Goal: Task Accomplishment & Management: Complete application form

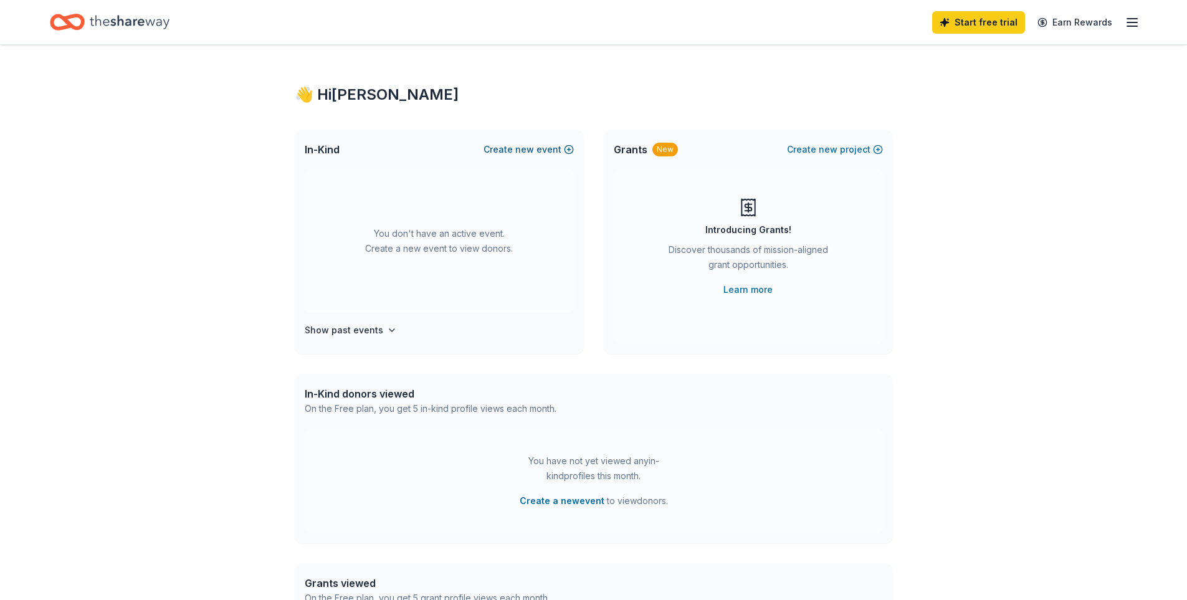
click at [532, 150] on span "new" at bounding box center [524, 149] width 19 height 15
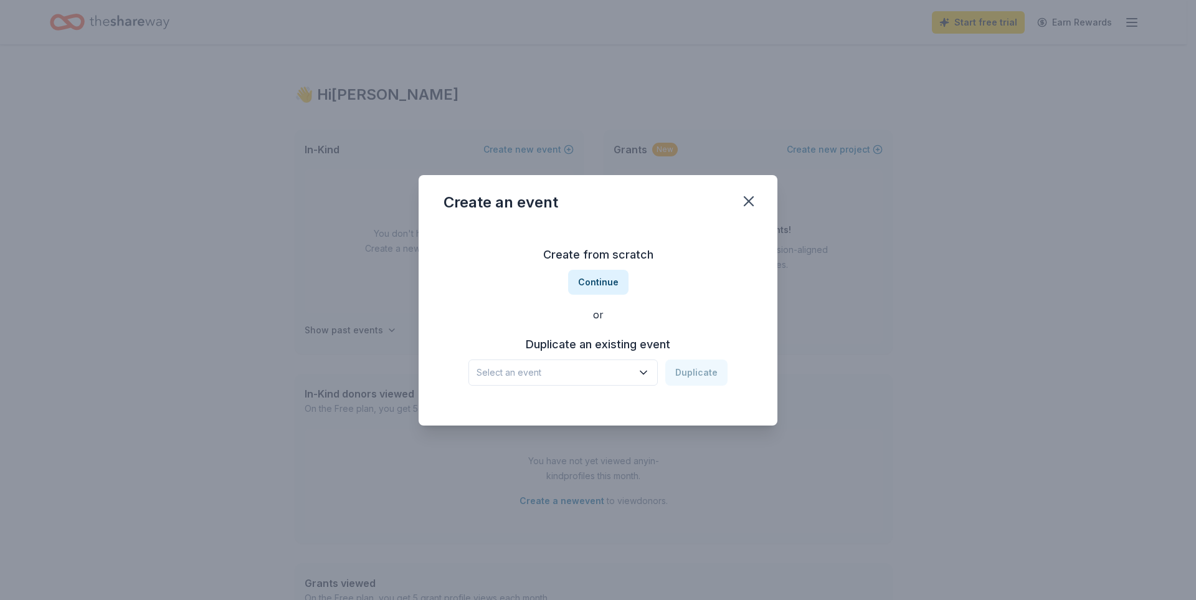
click at [623, 368] on span "Select an event" at bounding box center [555, 372] width 156 height 15
click at [567, 404] on div "NCCAF Annual Gala [DATE] · MI" at bounding box center [565, 414] width 186 height 40
click at [701, 371] on button "Duplicate" at bounding box center [696, 373] width 62 height 26
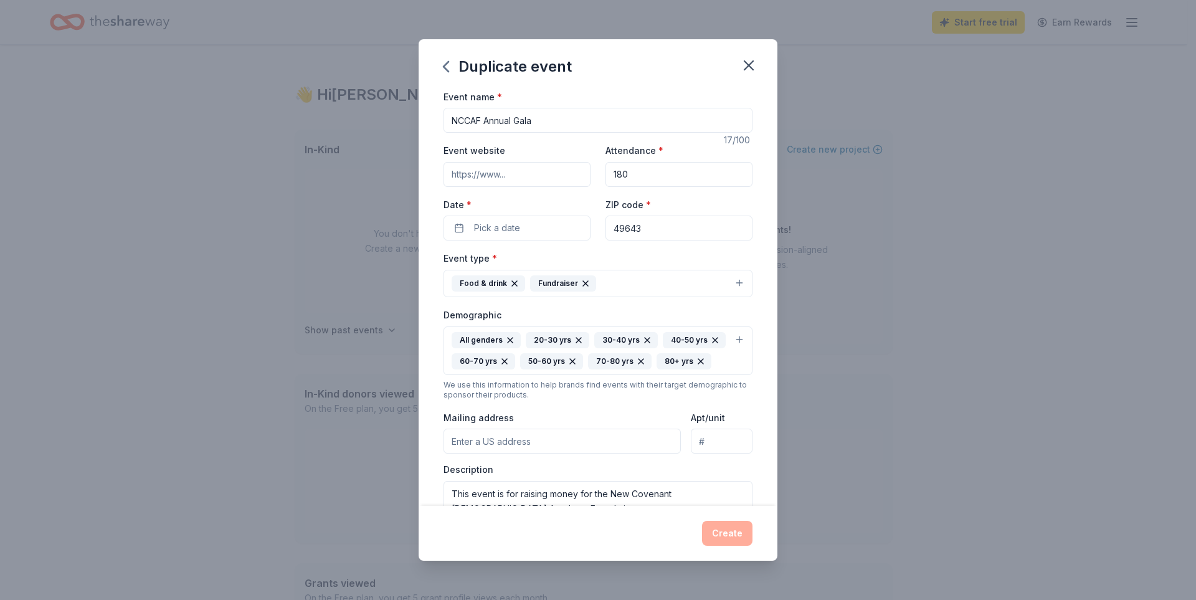
drag, startPoint x: 647, startPoint y: 174, endPoint x: 591, endPoint y: 171, distance: 56.8
click at [591, 171] on div "Event website Attendance * 180 Date * Pick a date ZIP code * 49643" at bounding box center [598, 192] width 309 height 98
type input "225"
click at [555, 224] on button "Pick a date" at bounding box center [517, 228] width 147 height 25
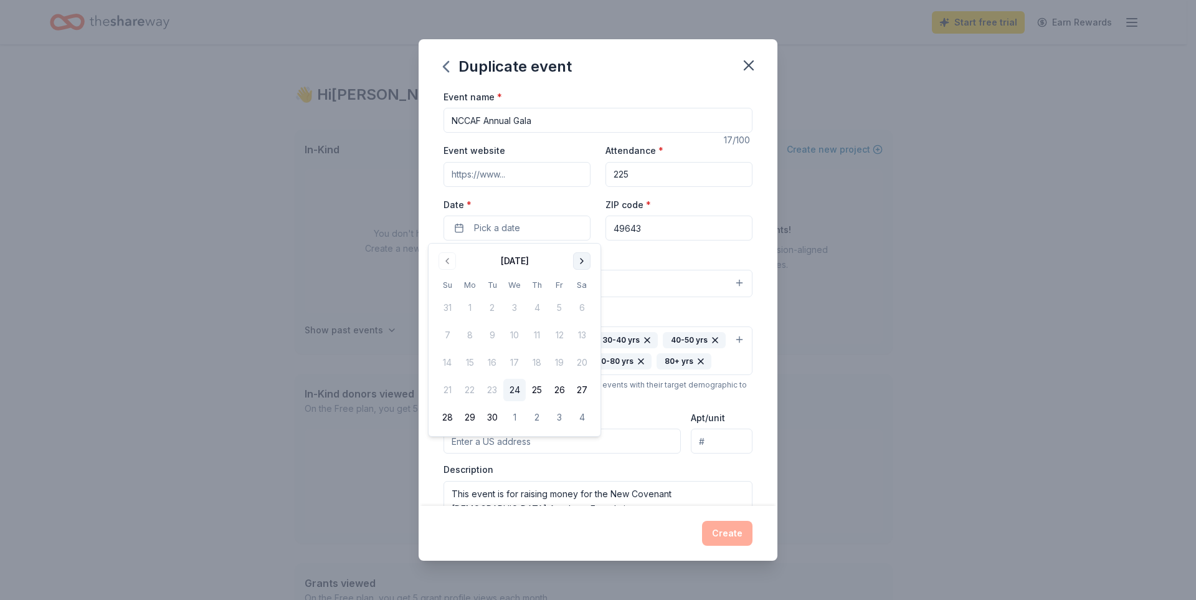
click at [581, 253] on button "Go to next month" at bounding box center [581, 260] width 17 height 17
click at [581, 259] on button "Go to next month" at bounding box center [581, 260] width 17 height 17
click at [581, 260] on button "Go to next month" at bounding box center [581, 260] width 17 height 17
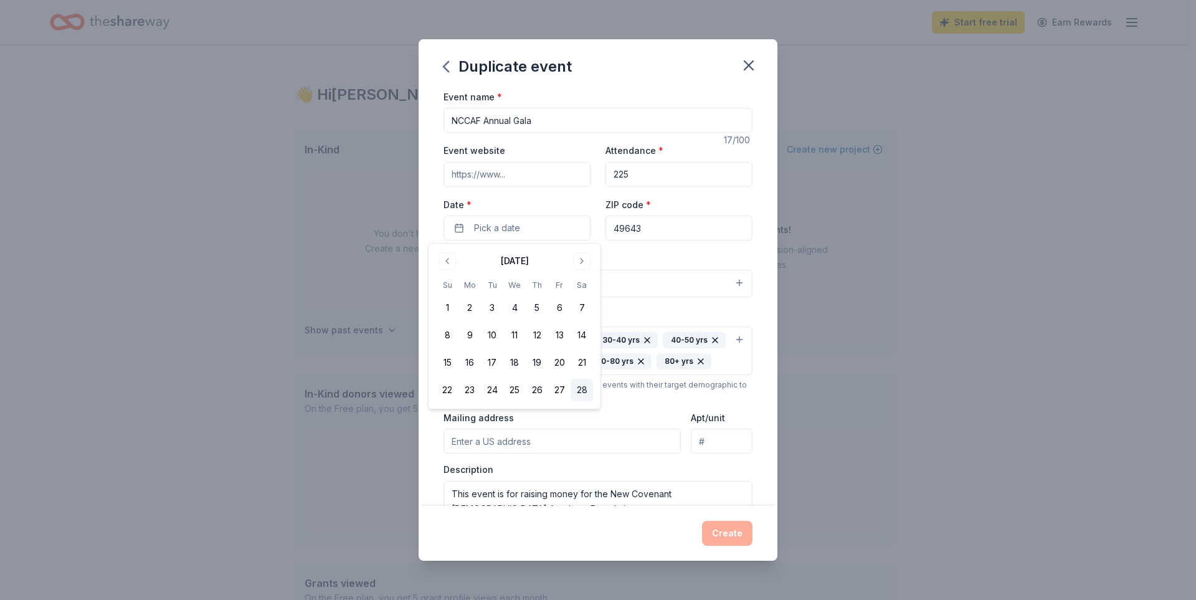
click at [579, 384] on button "28" at bounding box center [582, 390] width 22 height 22
click at [659, 231] on input "49643" at bounding box center [679, 228] width 147 height 25
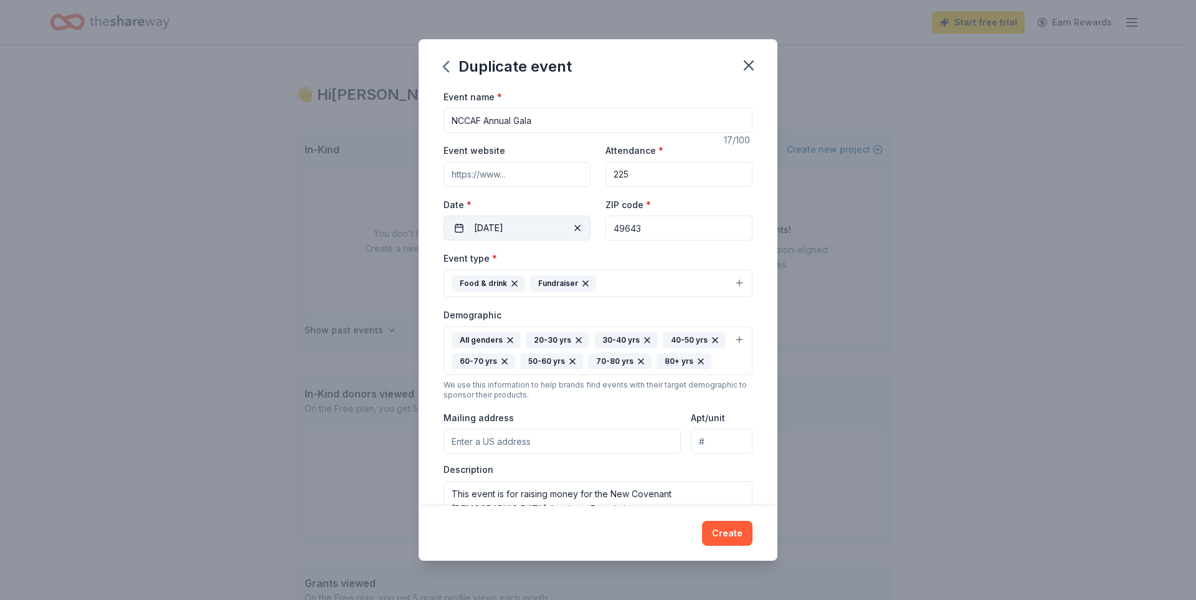
drag, startPoint x: 659, startPoint y: 231, endPoint x: 575, endPoint y: 225, distance: 83.7
click at [575, 225] on div "Event website Attendance * 225 Date * [DATE] ZIP code * 49643" at bounding box center [598, 192] width 309 height 98
type input "49"
click at [522, 180] on input "Event website" at bounding box center [517, 174] width 147 height 25
paste input "[URL][DOMAIN_NAME]"
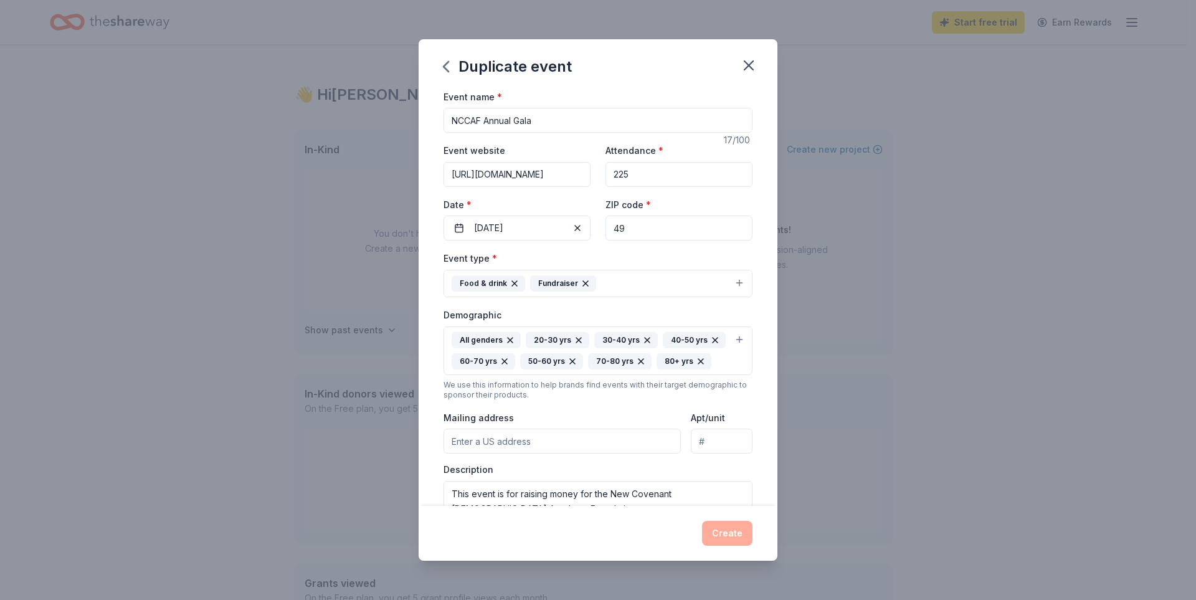
scroll to position [0, 100]
type input "[URL][DOMAIN_NAME]"
click at [663, 229] on input "49" at bounding box center [679, 228] width 147 height 25
type input "49686"
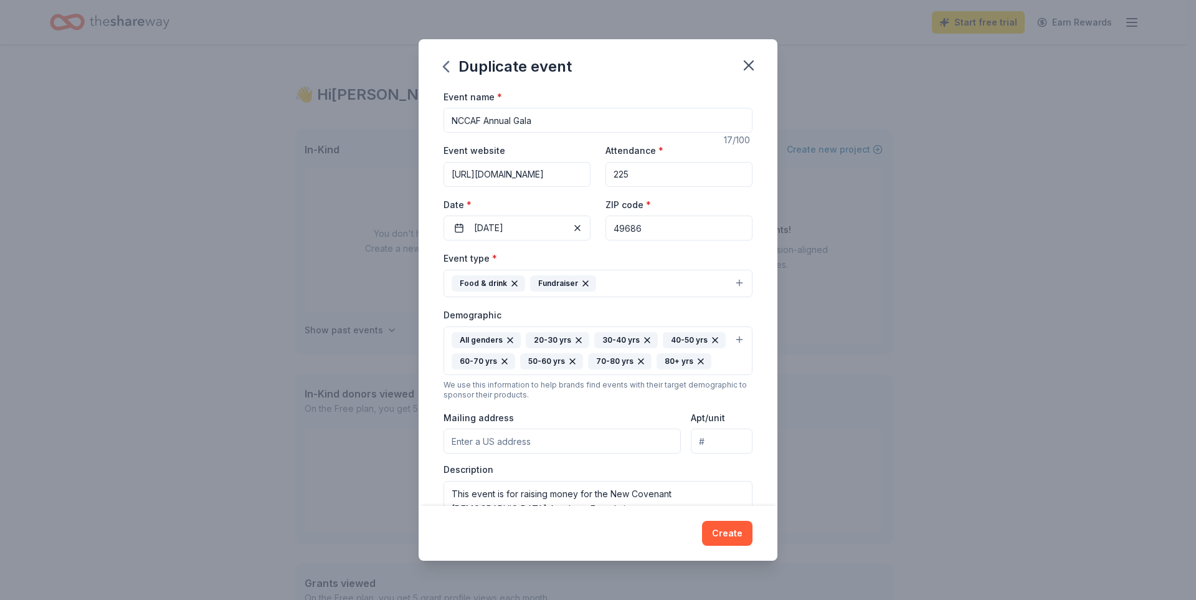
click at [696, 366] on icon "button" at bounding box center [701, 361] width 10 height 10
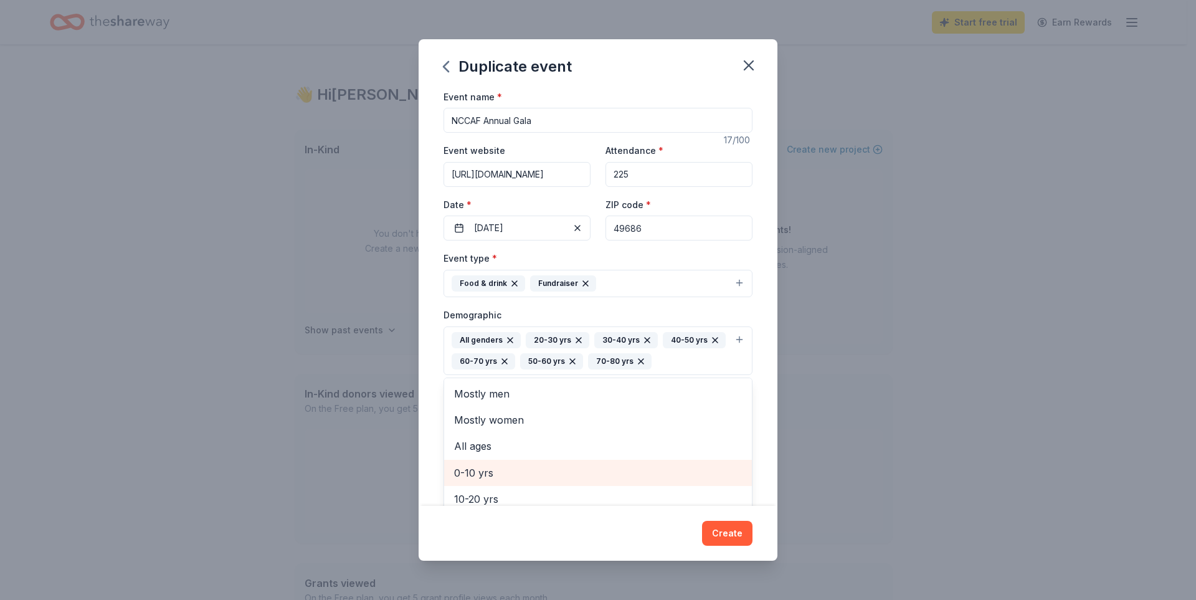
scroll to position [15, 0]
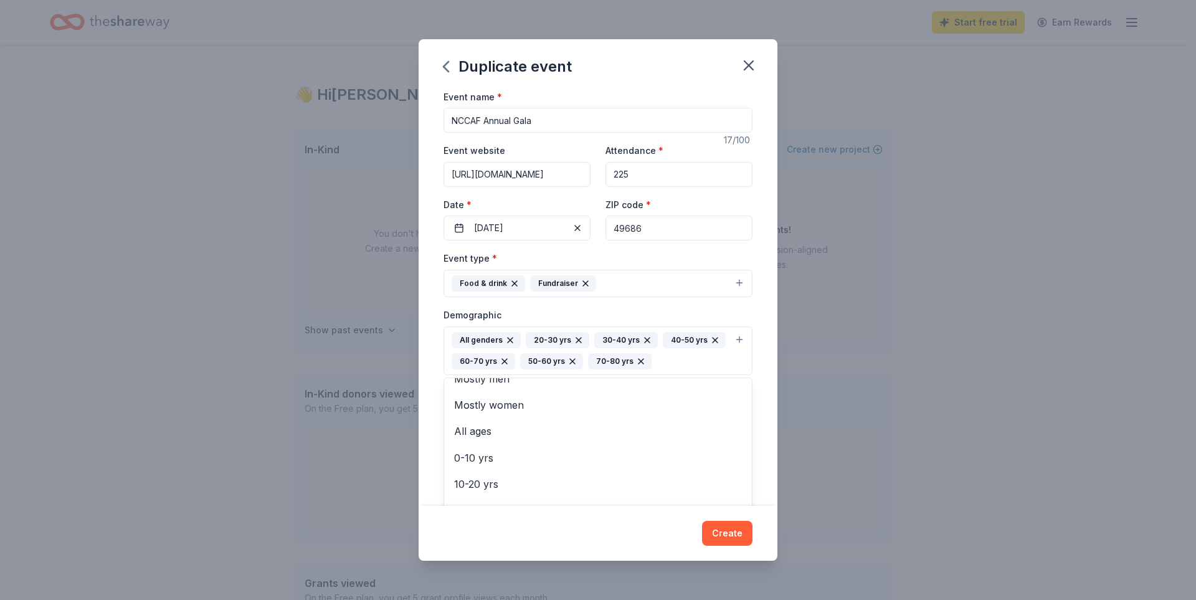
click at [875, 398] on div "Duplicate event Event name * NCCAF Annual Gala 17 /100 Event website [URL][DOMA…" at bounding box center [598, 300] width 1196 height 600
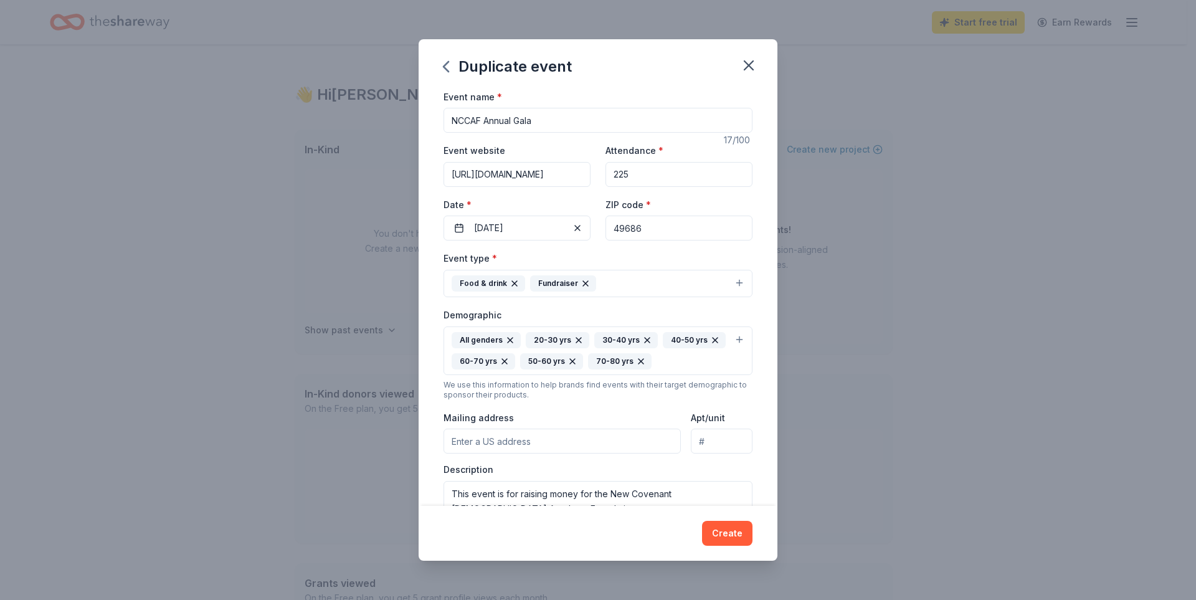
scroll to position [62, 0]
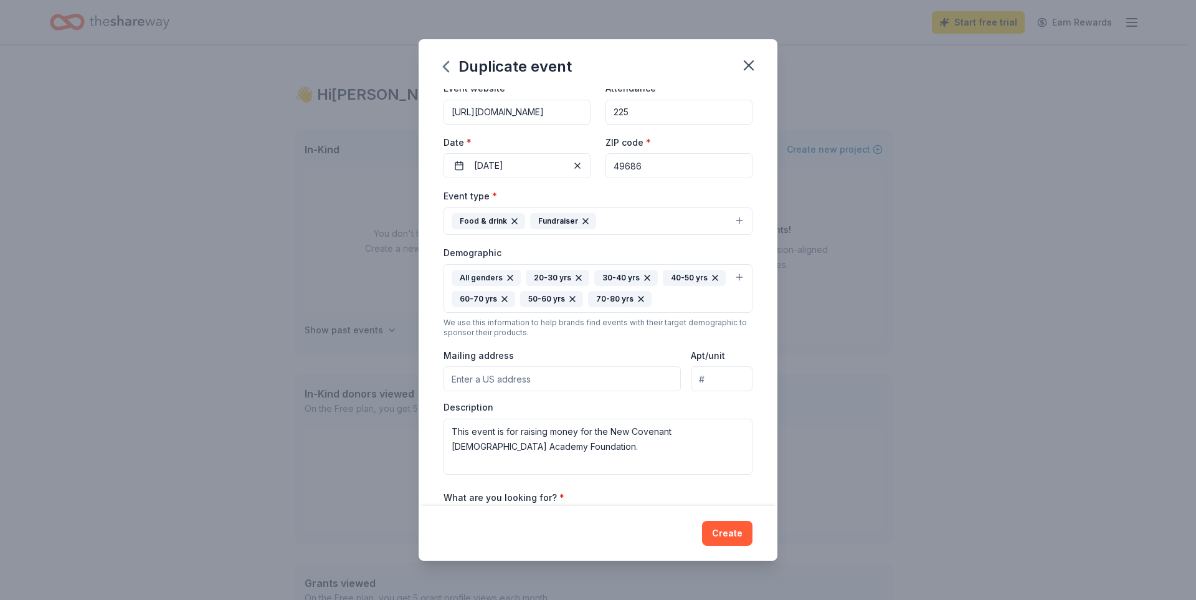
click at [529, 382] on input "Mailing address" at bounding box center [562, 378] width 237 height 25
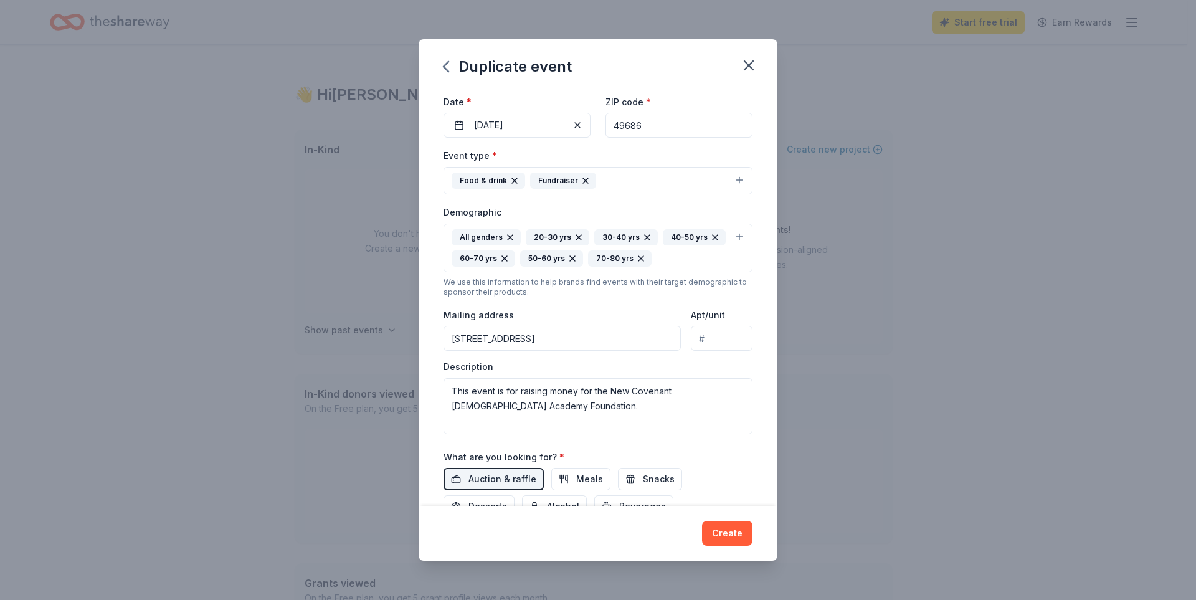
scroll to position [125, 0]
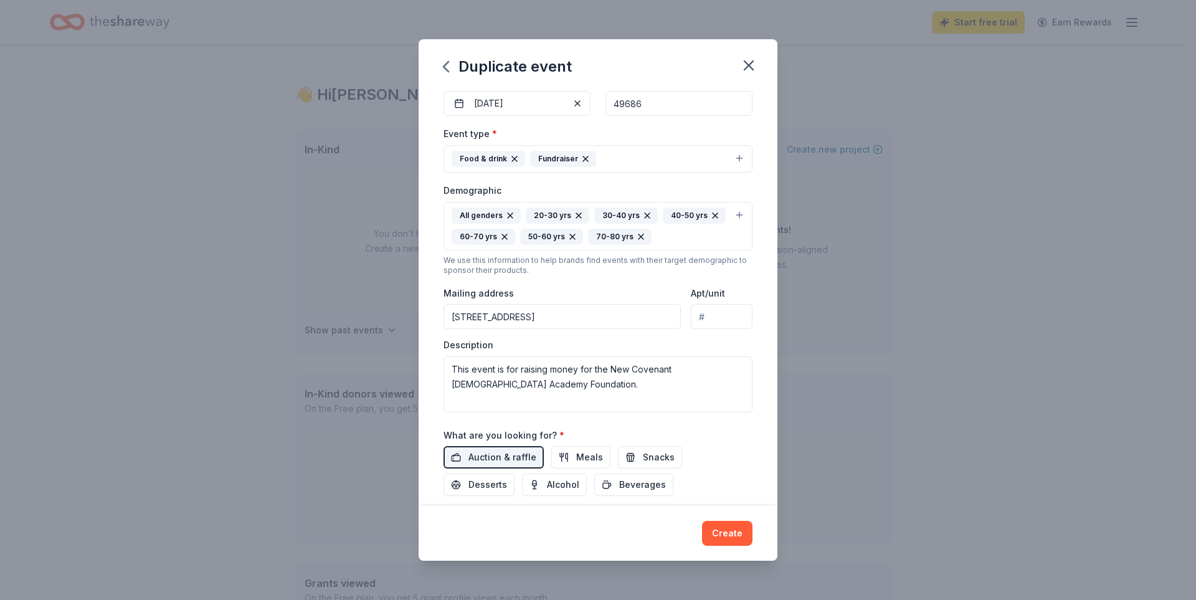
type input "[STREET_ADDRESS]"
click at [561, 383] on textarea "This event is for raising money for the New Covenant [DEMOGRAPHIC_DATA] Academy…" at bounding box center [598, 384] width 309 height 56
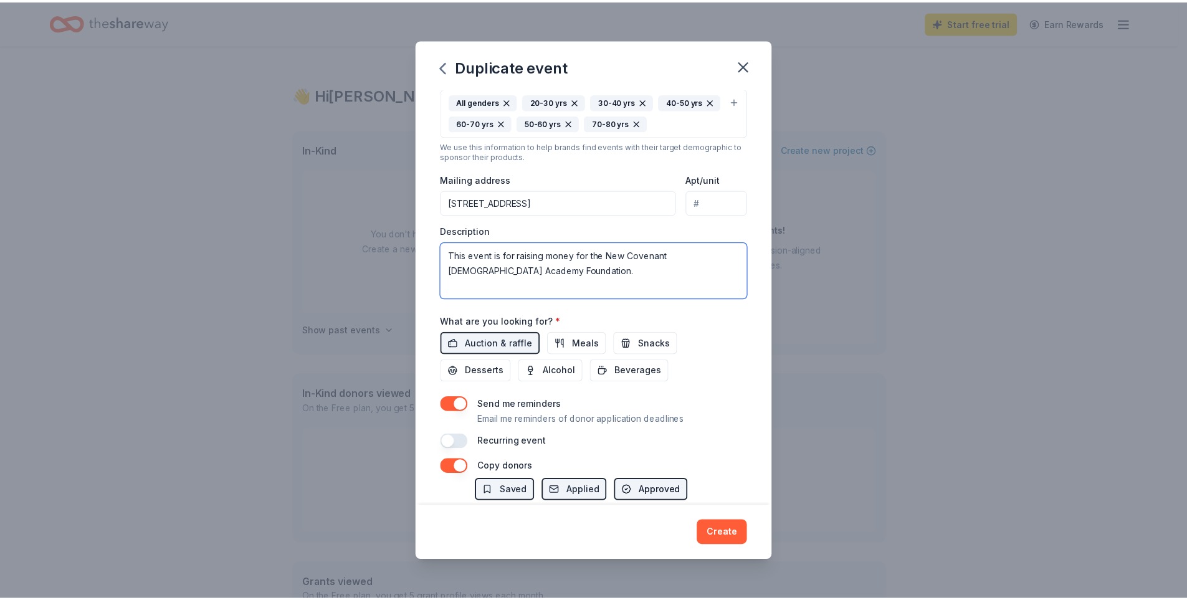
scroll to position [339, 0]
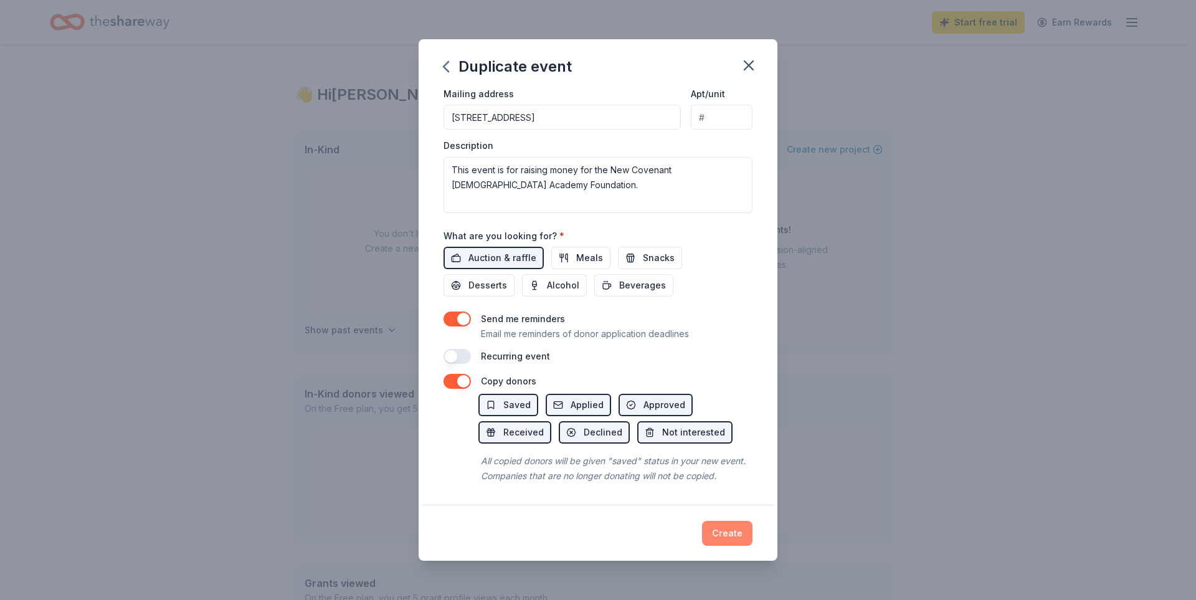
click at [725, 540] on button "Create" at bounding box center [727, 533] width 50 height 25
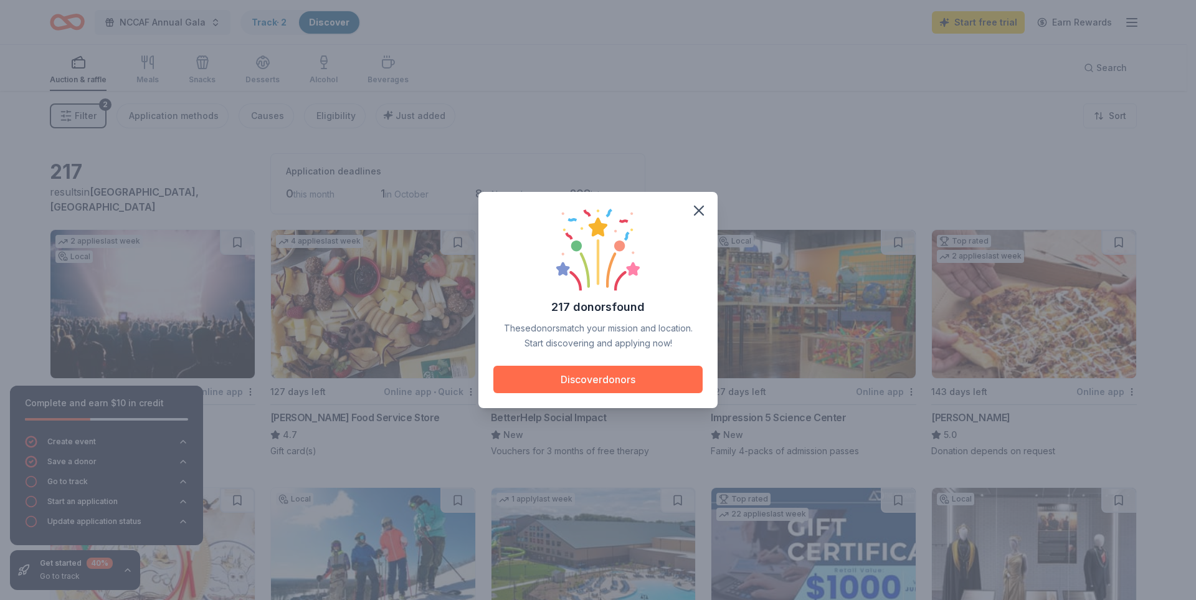
click at [614, 374] on button "Discover donors" at bounding box center [598, 379] width 209 height 27
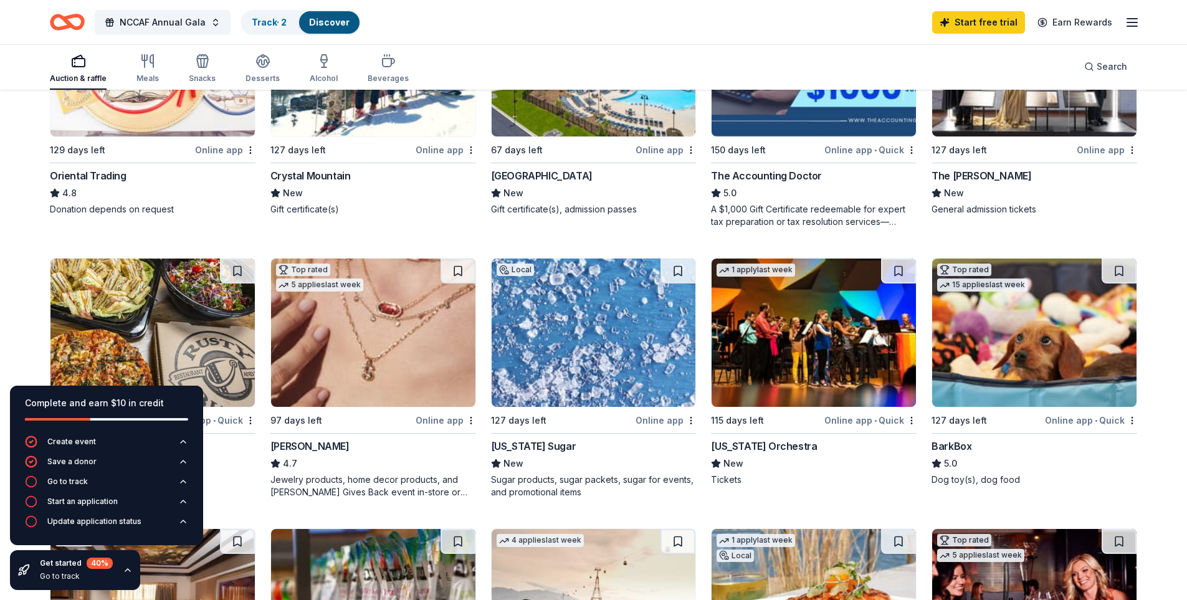
scroll to position [498, 0]
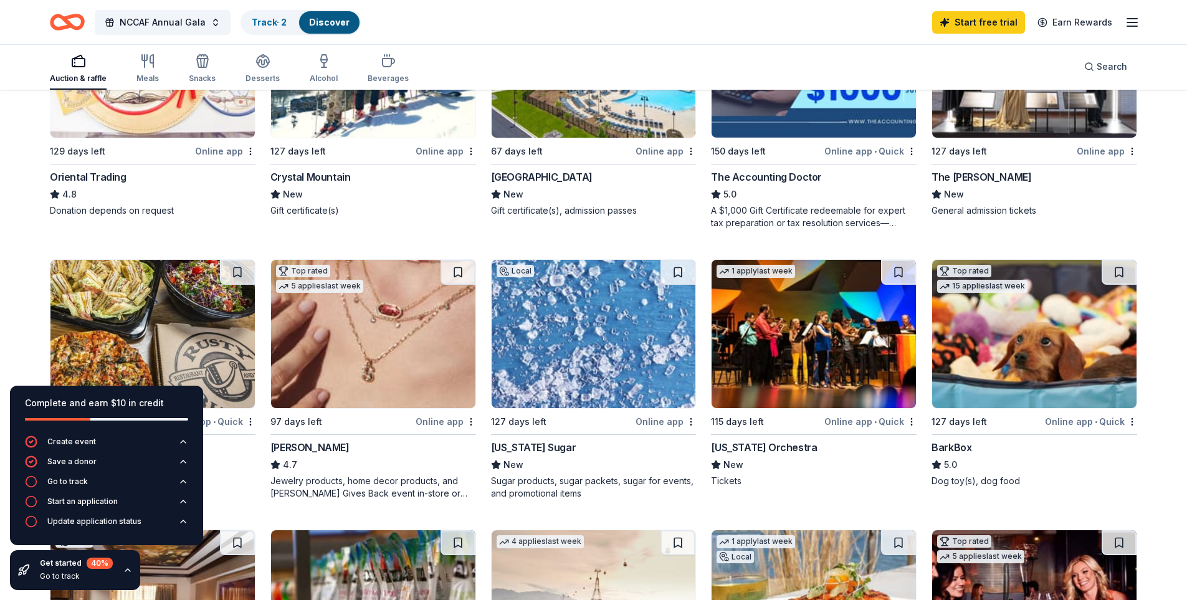
click at [973, 377] on img at bounding box center [1034, 334] width 204 height 148
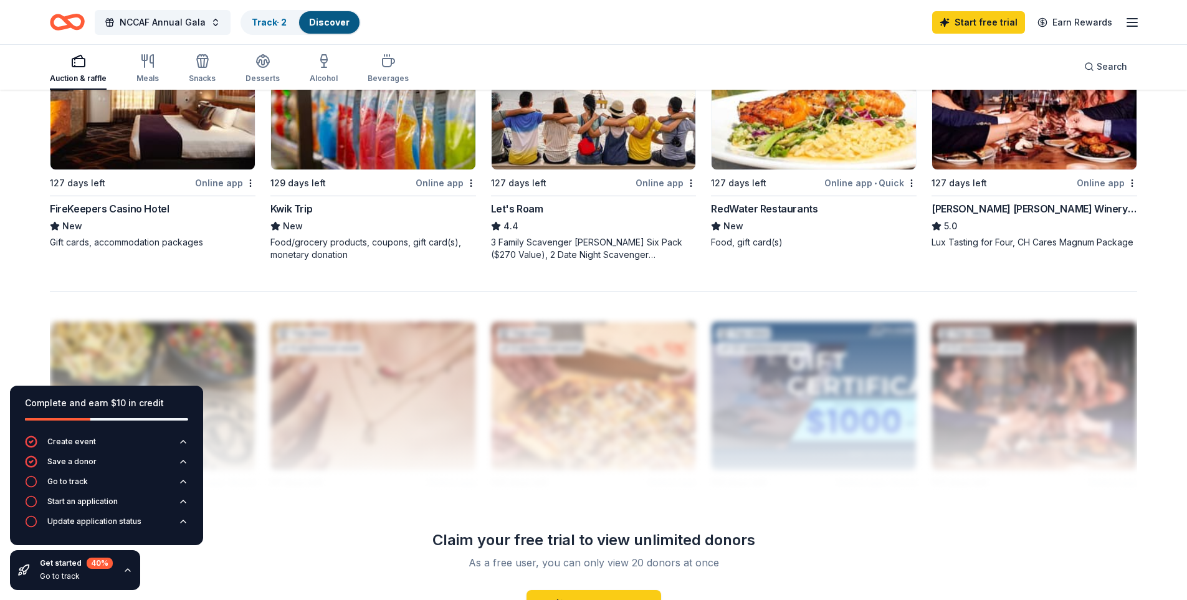
scroll to position [700, 0]
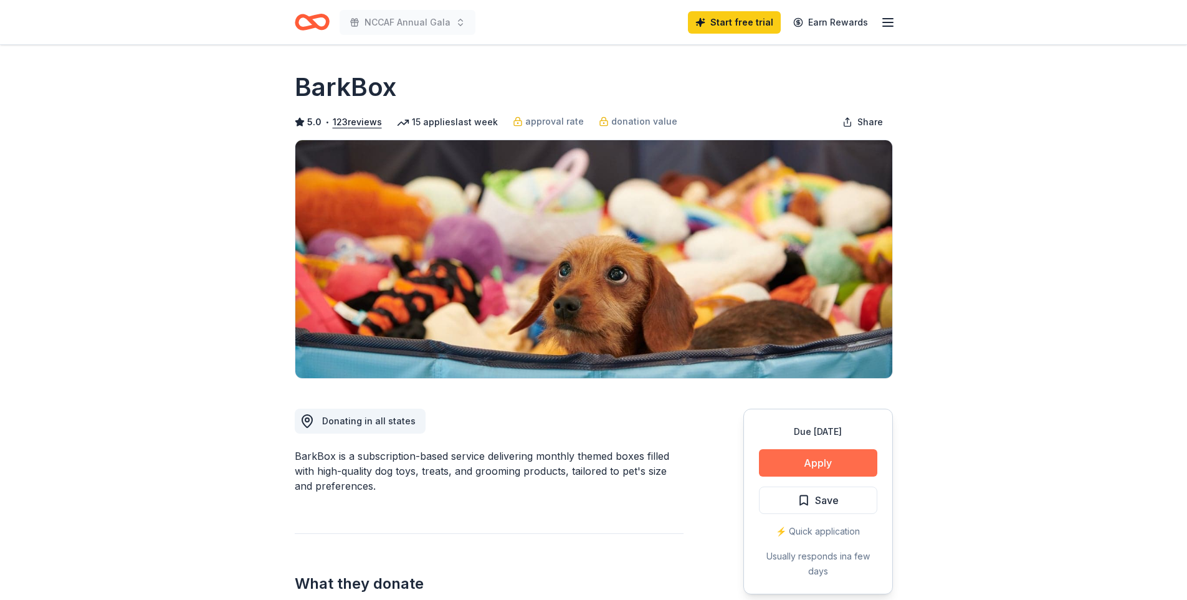
click at [815, 464] on button "Apply" at bounding box center [818, 462] width 118 height 27
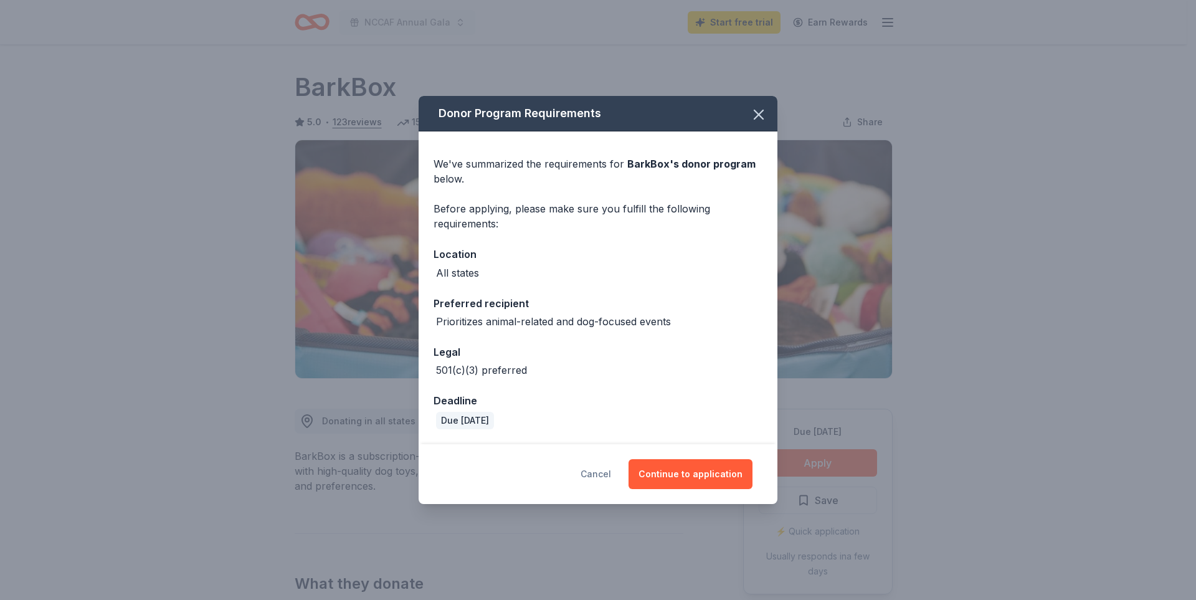
click at [607, 474] on button "Cancel" at bounding box center [596, 474] width 31 height 30
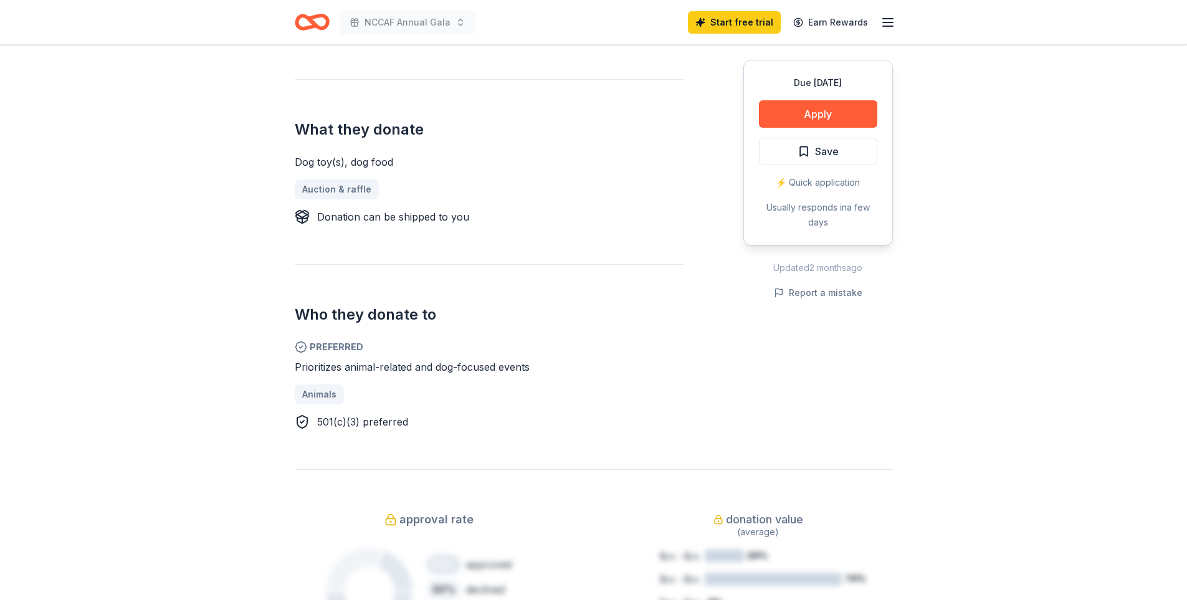
scroll to position [498, 0]
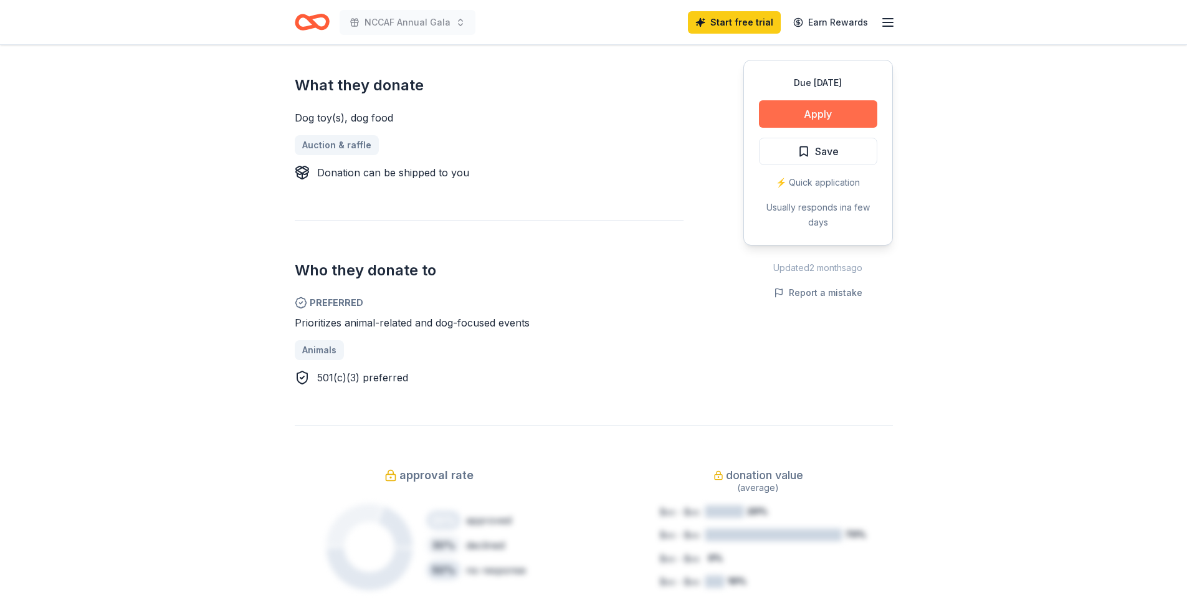
click at [828, 113] on button "Apply" at bounding box center [818, 113] width 118 height 27
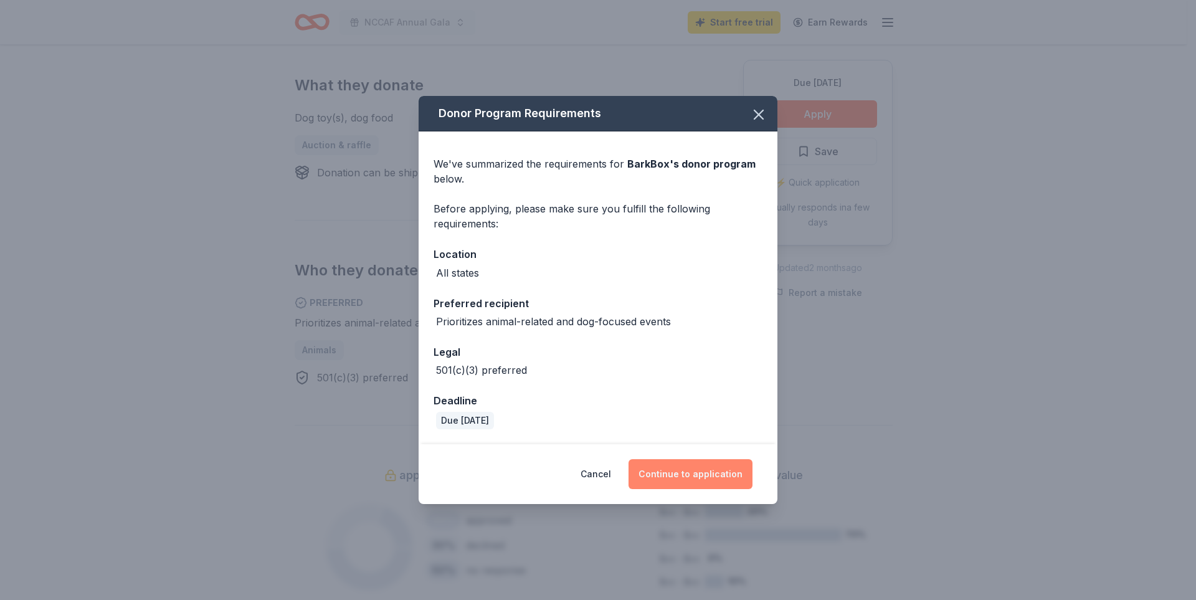
click at [691, 479] on button "Continue to application" at bounding box center [691, 474] width 124 height 30
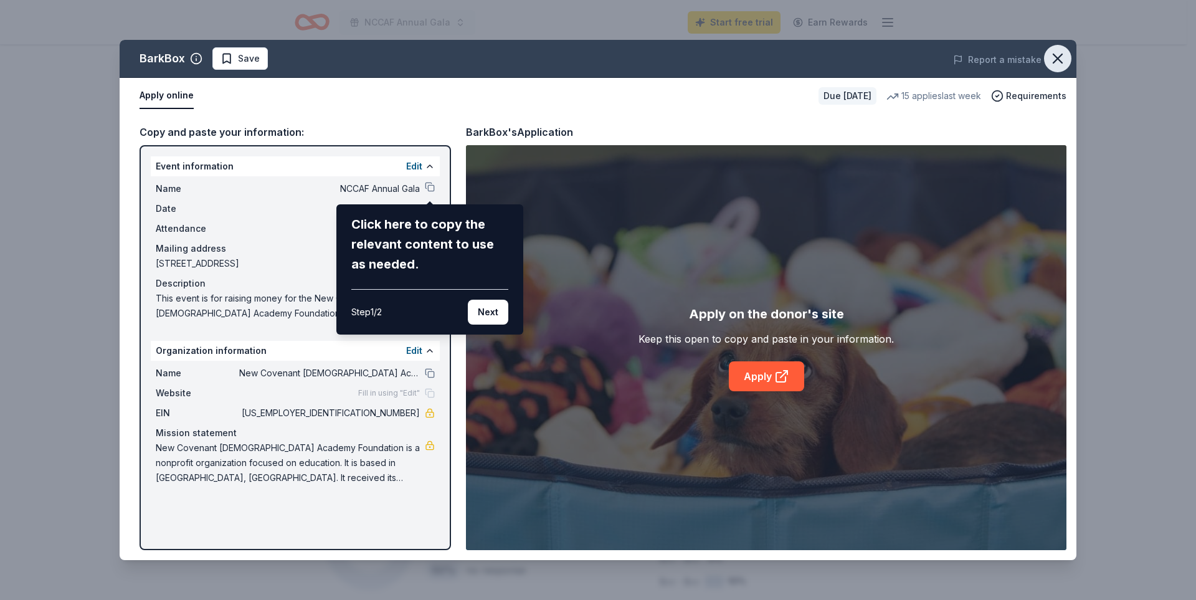
click at [1062, 60] on icon "button" at bounding box center [1057, 58] width 17 height 17
